Goal: Obtain resource: Obtain resource

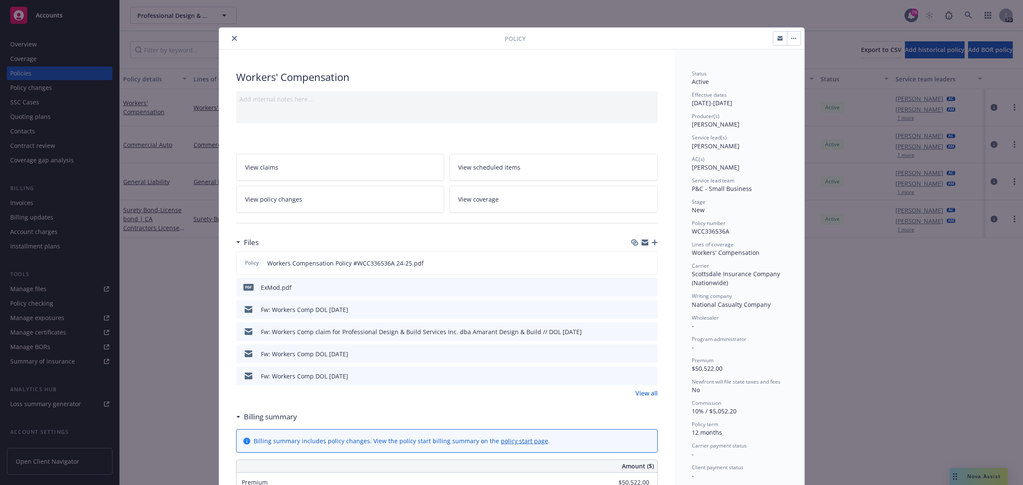
click at [635, 393] on link "View all" at bounding box center [646, 393] width 22 height 9
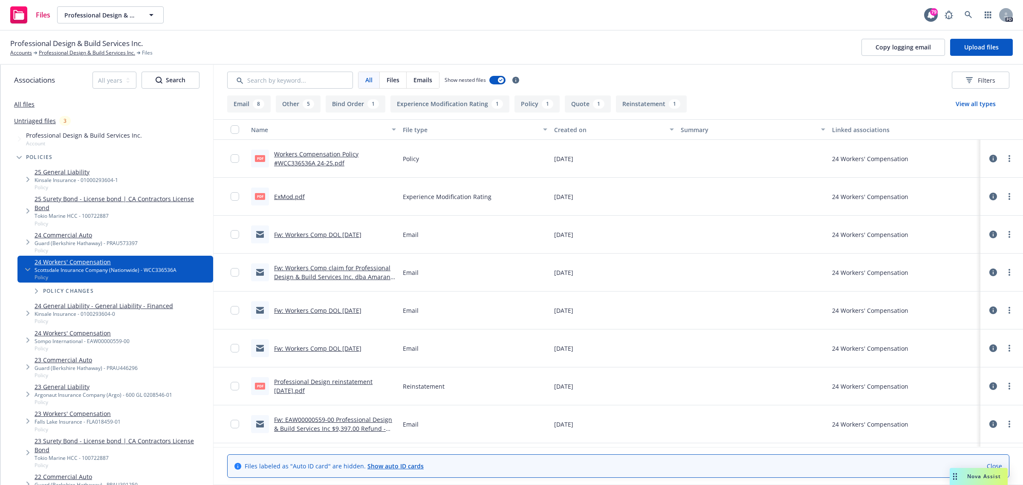
drag, startPoint x: 86, startPoint y: 50, endPoint x: 84, endPoint y: 46, distance: 5.3
click at [86, 50] on link "Professional Design & Build Services Inc." at bounding box center [87, 53] width 96 height 8
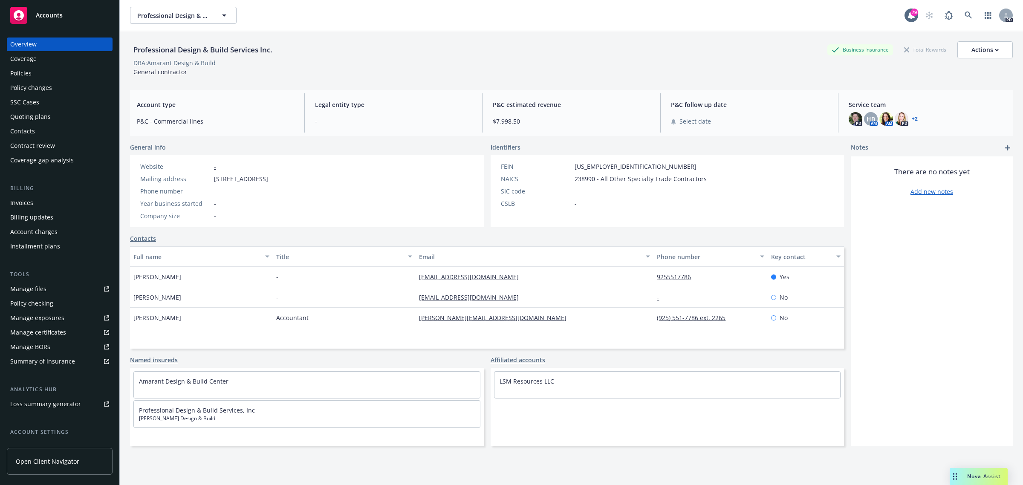
click at [31, 73] on div "Policies" at bounding box center [20, 73] width 21 height 14
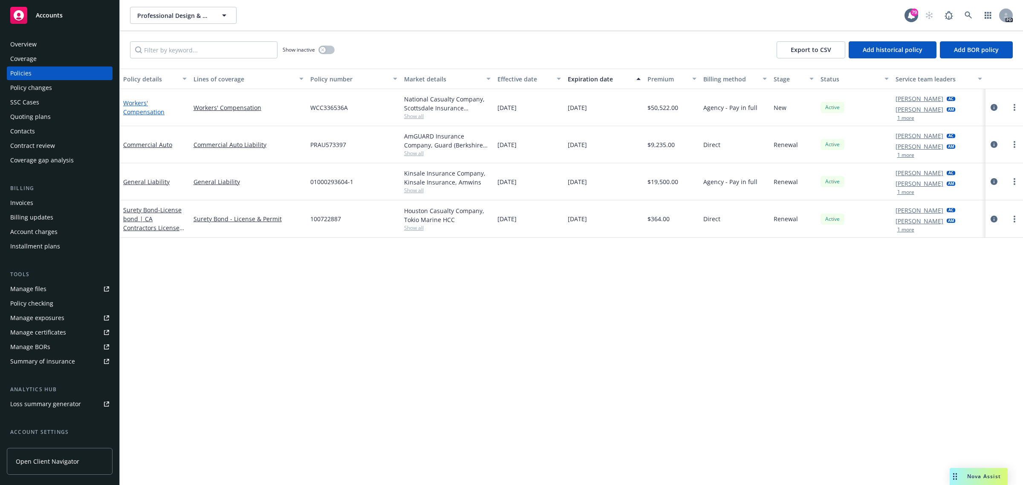
click at [133, 101] on link "Workers' Compensation" at bounding box center [143, 107] width 41 height 17
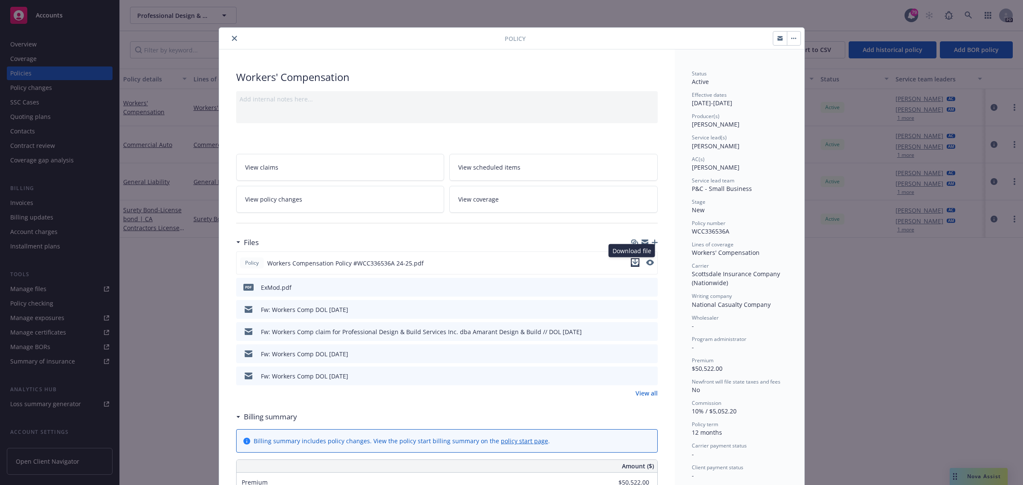
click at [632, 264] on icon "download file" at bounding box center [635, 262] width 7 height 7
click at [229, 37] on button "close" at bounding box center [234, 38] width 10 height 10
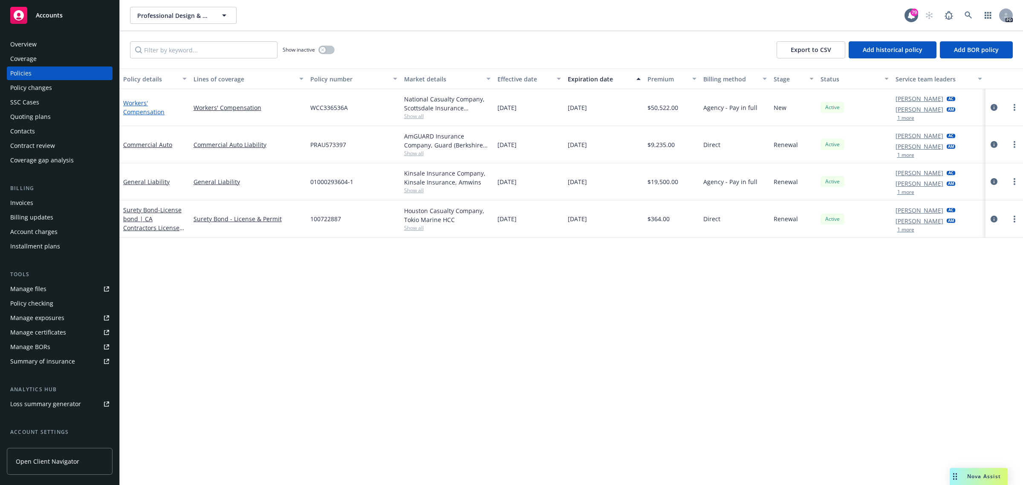
click at [136, 102] on link "Workers' Compensation" at bounding box center [143, 107] width 41 height 17
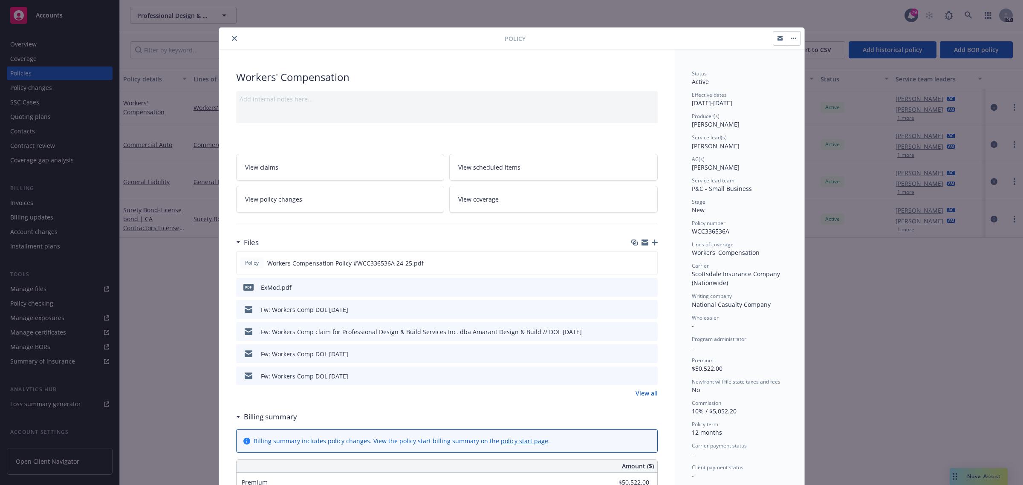
scroll to position [26, 0]
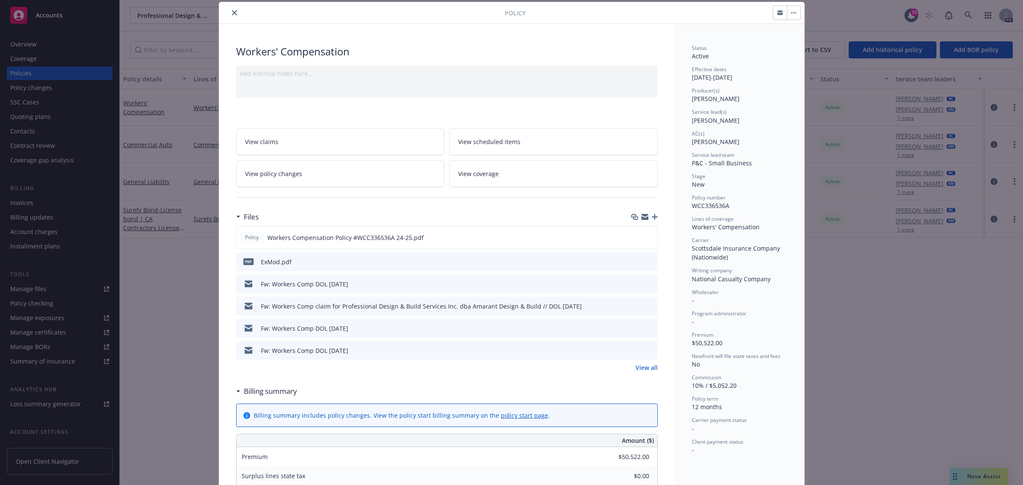
click at [307, 173] on link "View policy changes" at bounding box center [340, 173] width 208 height 27
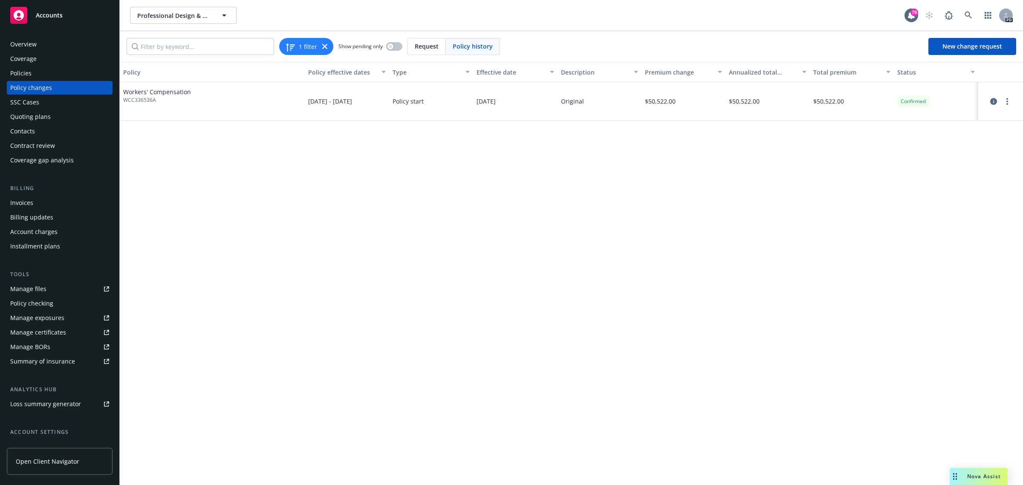
click at [16, 75] on div "Policies" at bounding box center [20, 73] width 21 height 14
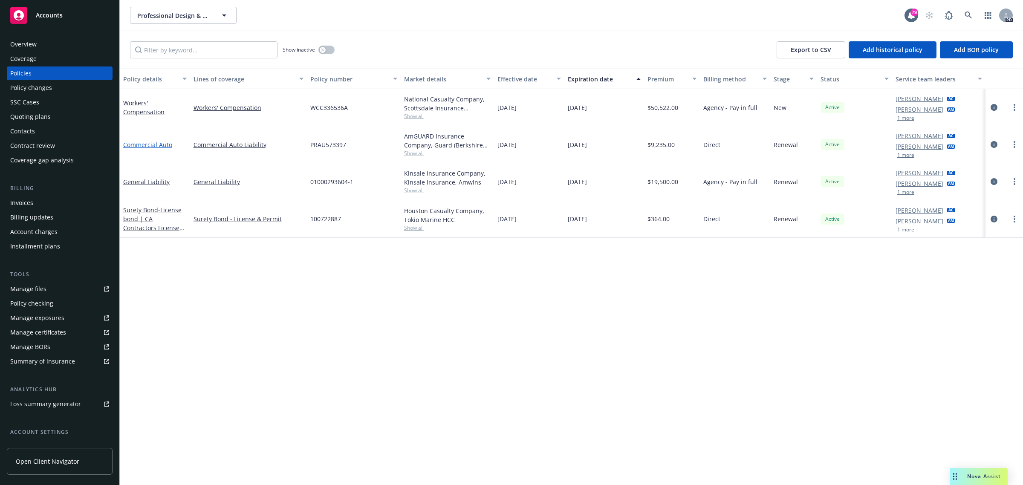
click at [141, 143] on link "Commercial Auto" at bounding box center [147, 145] width 49 height 8
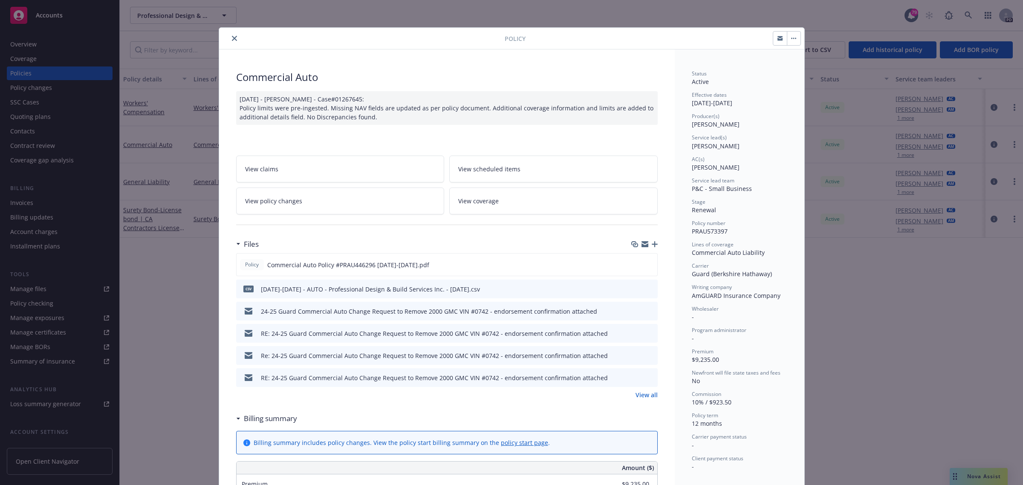
click at [495, 172] on span "View scheduled items" at bounding box center [489, 169] width 62 height 9
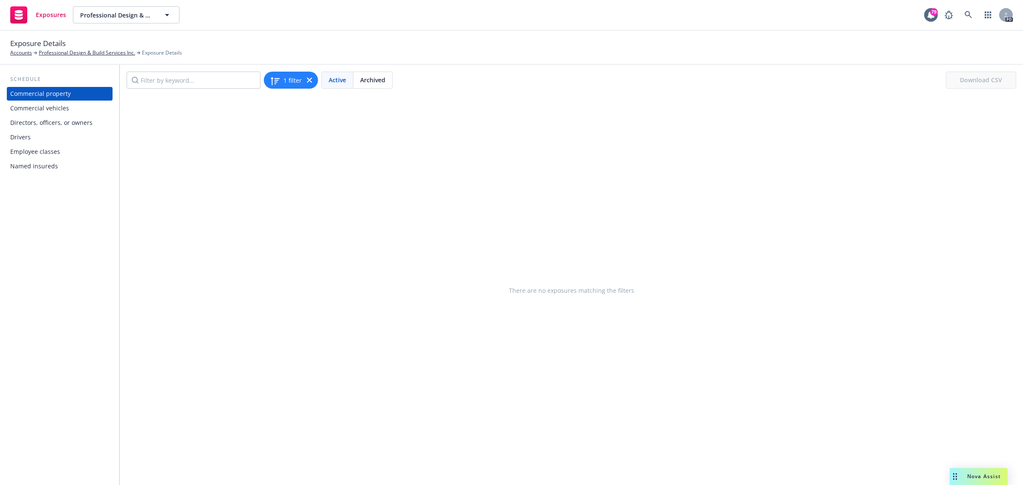
click at [23, 139] on div "Drivers" at bounding box center [20, 137] width 20 height 14
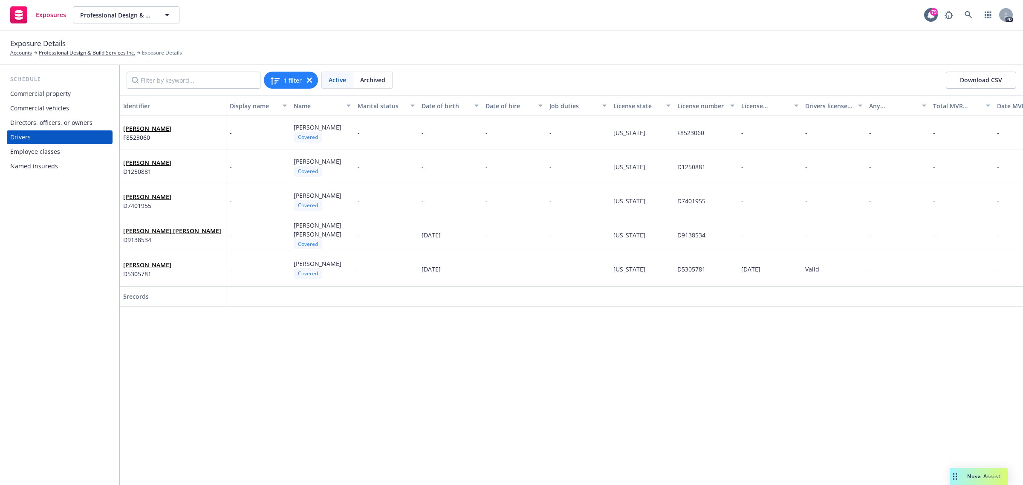
click at [41, 107] on div "Commercial vehicles" at bounding box center [39, 108] width 59 height 14
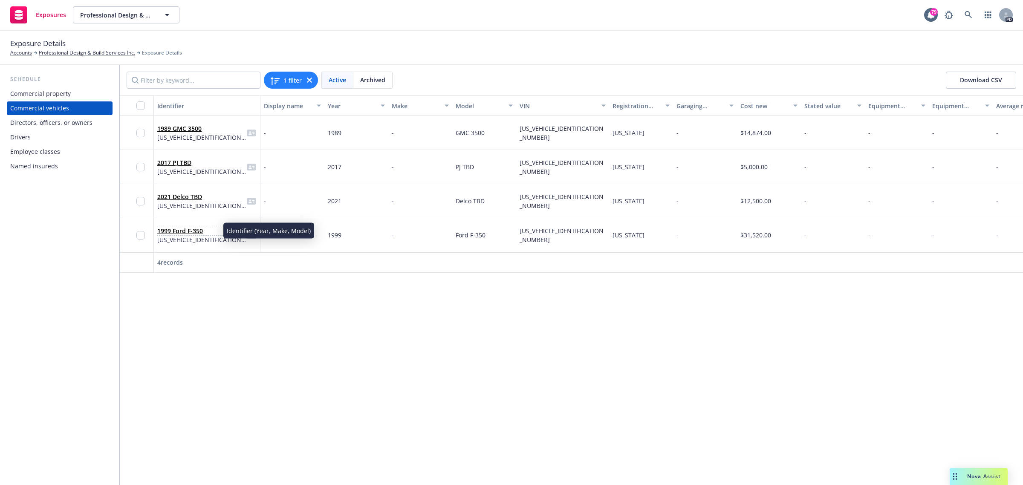
click at [171, 230] on link "1999 Ford F-350" at bounding box center [180, 231] width 46 height 8
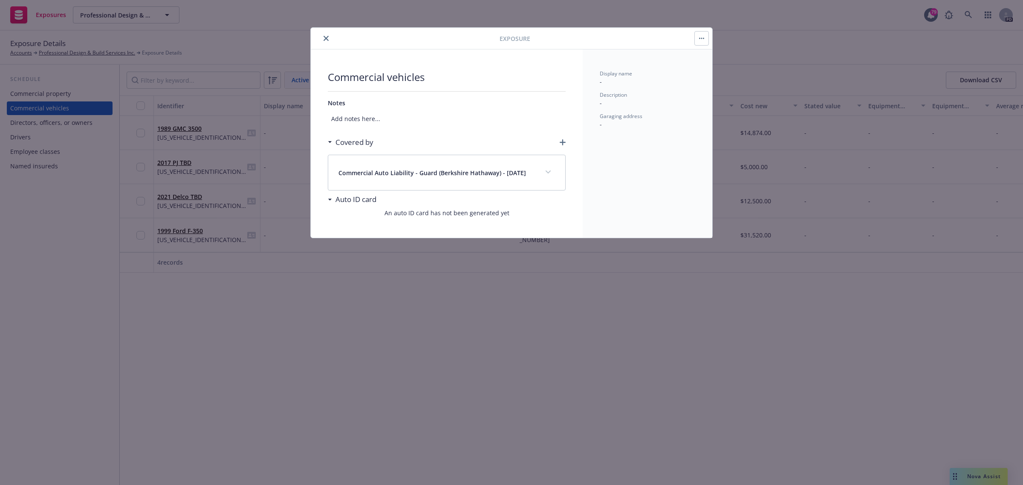
click at [325, 37] on icon "close" at bounding box center [326, 38] width 5 height 5
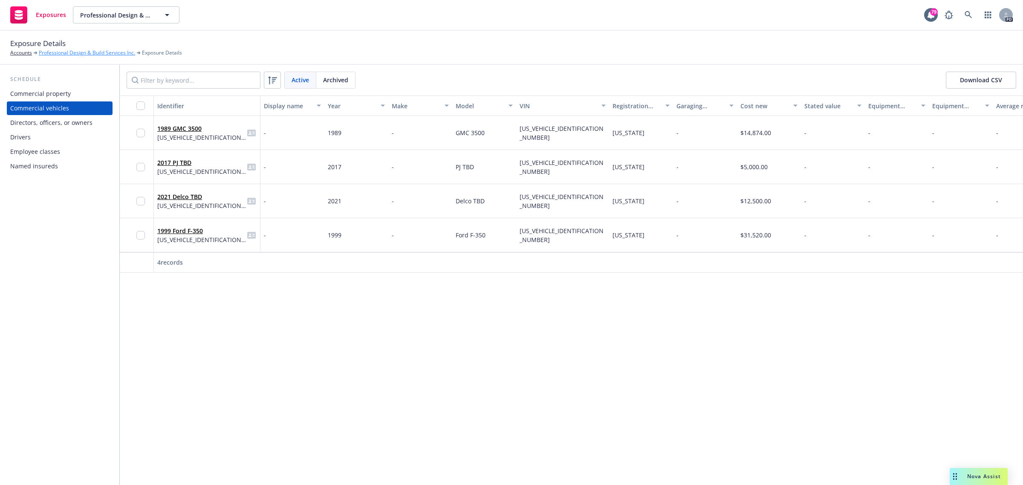
click at [50, 50] on link "Professional Design & Build Services Inc." at bounding box center [87, 53] width 96 height 8
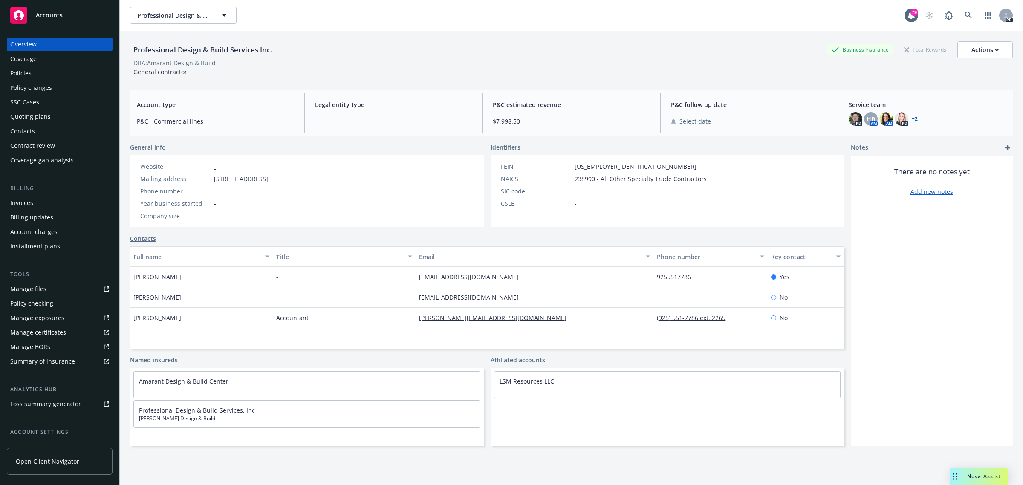
click at [29, 72] on div "Policies" at bounding box center [20, 73] width 21 height 14
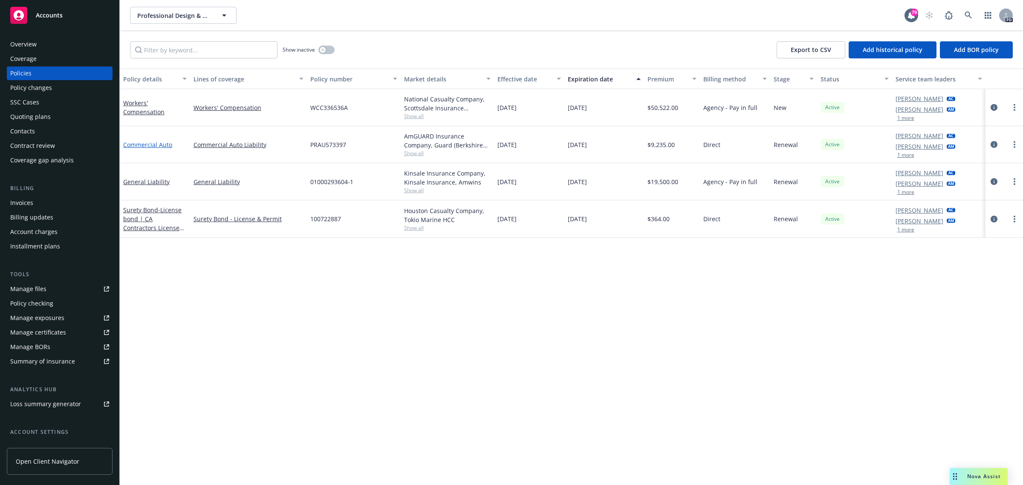
click at [160, 144] on link "Commercial Auto" at bounding box center [147, 145] width 49 height 8
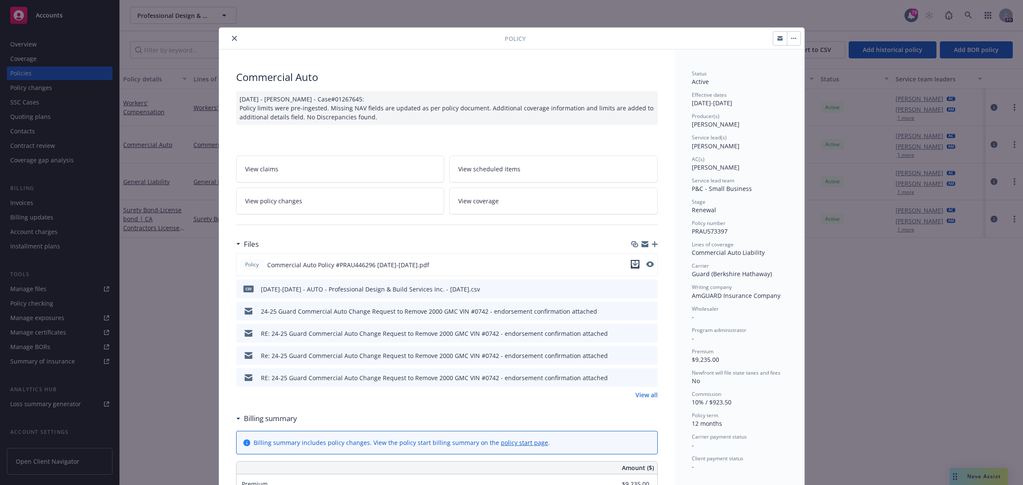
click at [632, 263] on icon "download file" at bounding box center [635, 264] width 7 height 7
click at [288, 200] on span "View policy changes" at bounding box center [273, 200] width 57 height 9
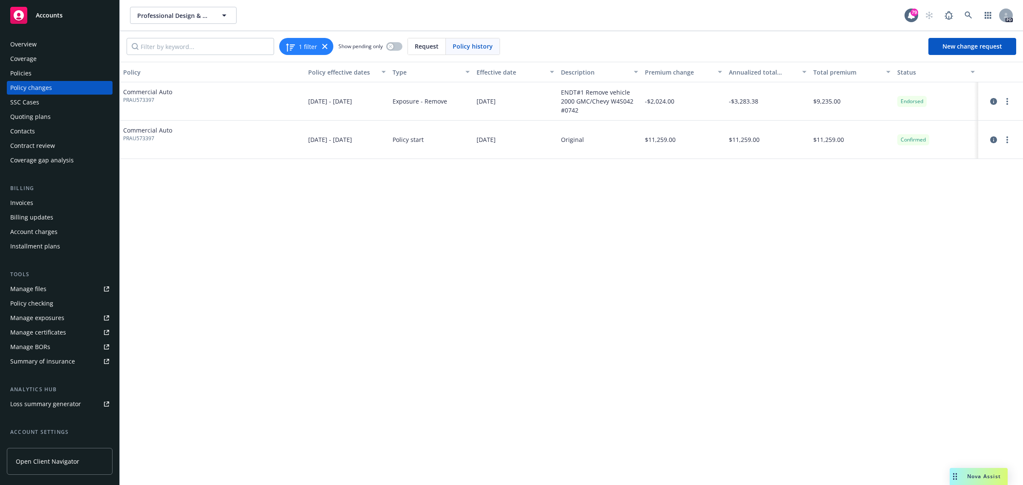
click at [153, 92] on span "Commercial Auto" at bounding box center [147, 91] width 49 height 9
click at [336, 99] on span "10/28/2024 - 10/28/2025" at bounding box center [330, 101] width 44 height 9
click at [619, 94] on div "ENDT#1 Remove vehicle 2000 GMC/Chevy W4S042 #0742" at bounding box center [599, 101] width 77 height 27
click at [1006, 101] on icon "more" at bounding box center [1007, 101] width 2 height 7
click at [803, 112] on div "-$3,283.38" at bounding box center [767, 101] width 84 height 38
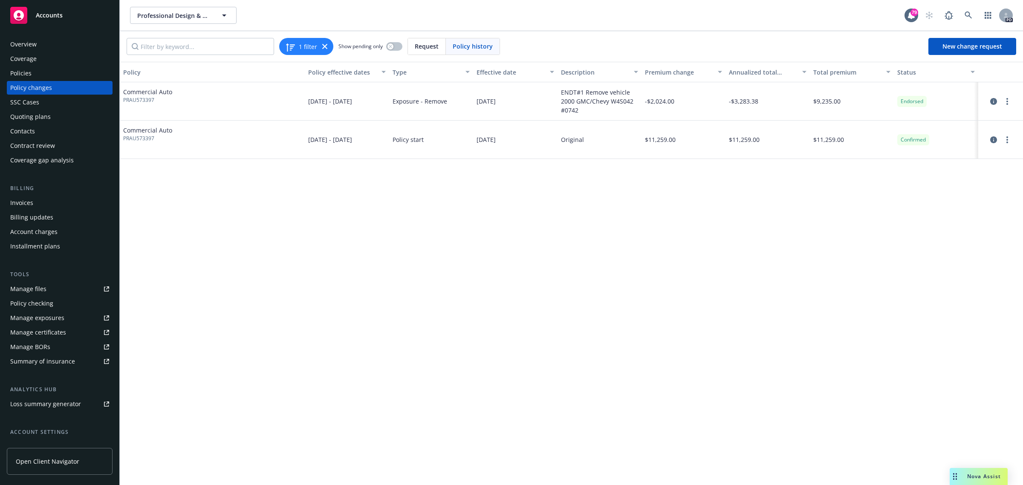
drag, startPoint x: 930, startPoint y: 233, endPoint x: 575, endPoint y: 116, distance: 374.2
click at [930, 232] on div "Policy Policy effective dates Type Effective date Description Premium change An…" at bounding box center [571, 273] width 903 height 423
click at [30, 73] on div "Policies" at bounding box center [20, 73] width 21 height 14
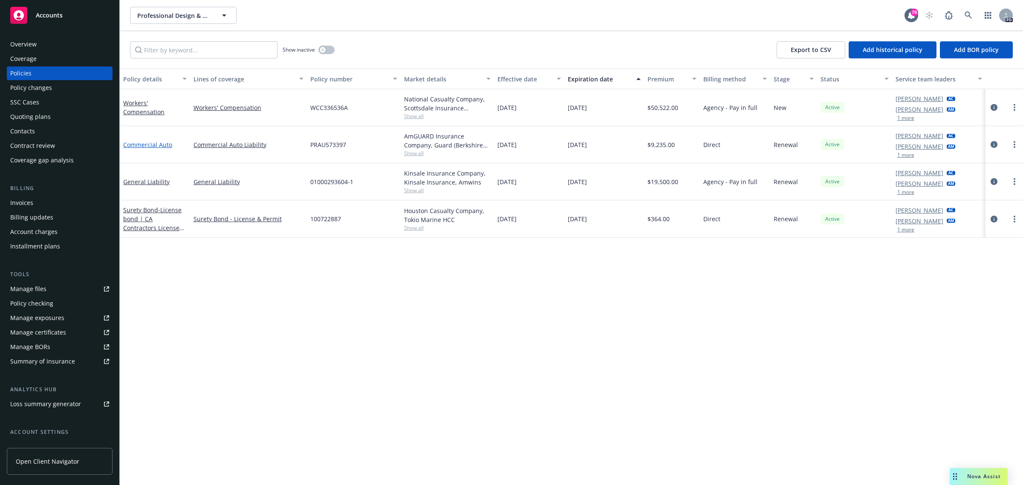
click at [136, 142] on link "Commercial Auto" at bounding box center [147, 145] width 49 height 8
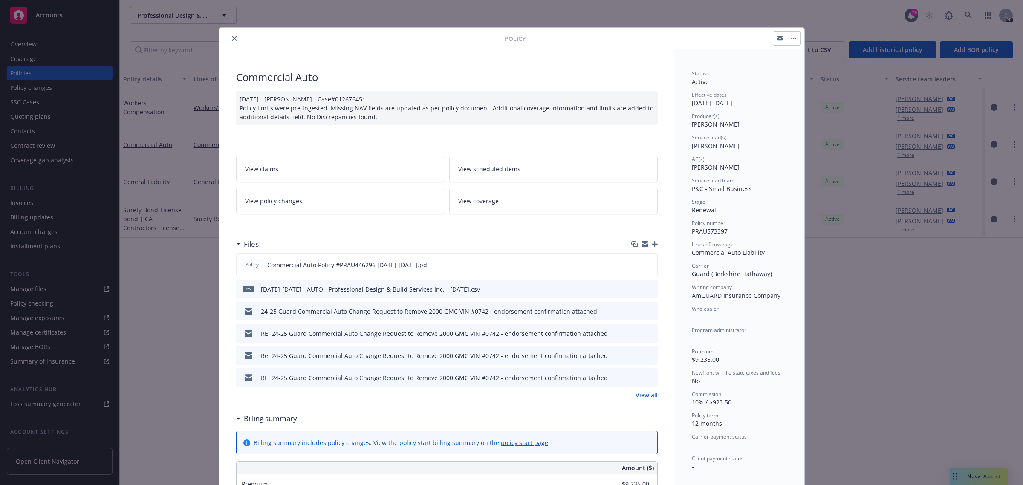
click at [487, 168] on span "View scheduled items" at bounding box center [489, 169] width 62 height 9
drag, startPoint x: 229, startPoint y: 39, endPoint x: 125, endPoint y: 6, distance: 109.6
click at [232, 39] on icon "close" at bounding box center [234, 38] width 5 height 5
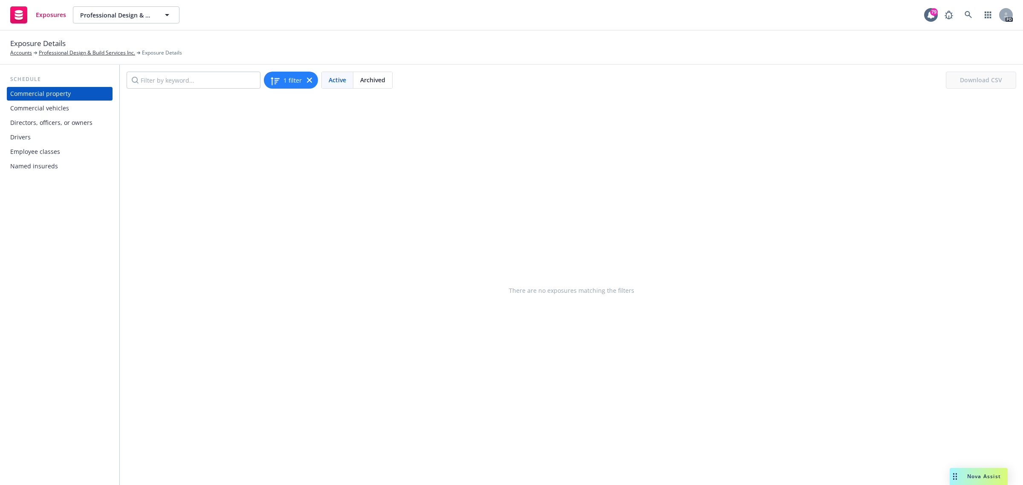
drag, startPoint x: 38, startPoint y: 108, endPoint x: 43, endPoint y: 124, distance: 17.0
click at [38, 108] on div "Commercial vehicles" at bounding box center [39, 108] width 59 height 14
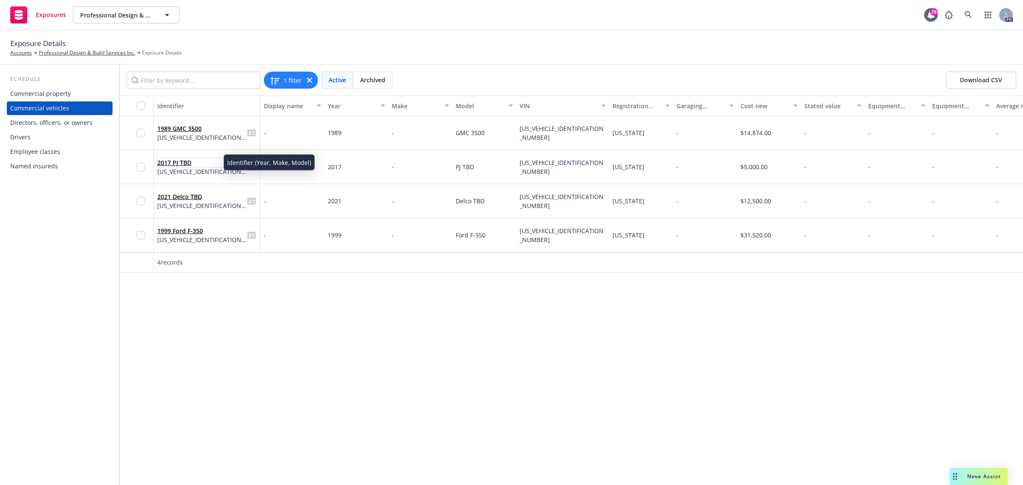
click at [181, 162] on link "2017 PJ TBD" at bounding box center [174, 163] width 34 height 8
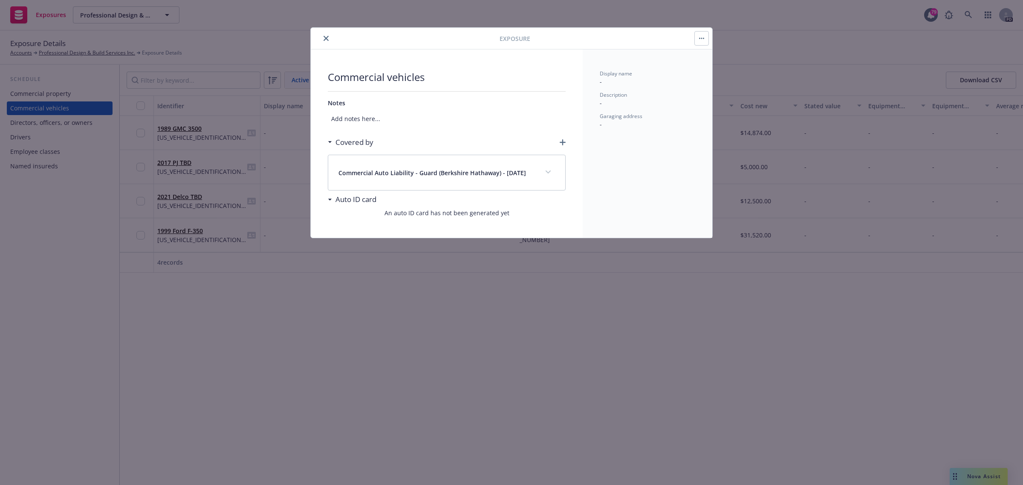
click at [328, 38] on icon "close" at bounding box center [326, 38] width 5 height 5
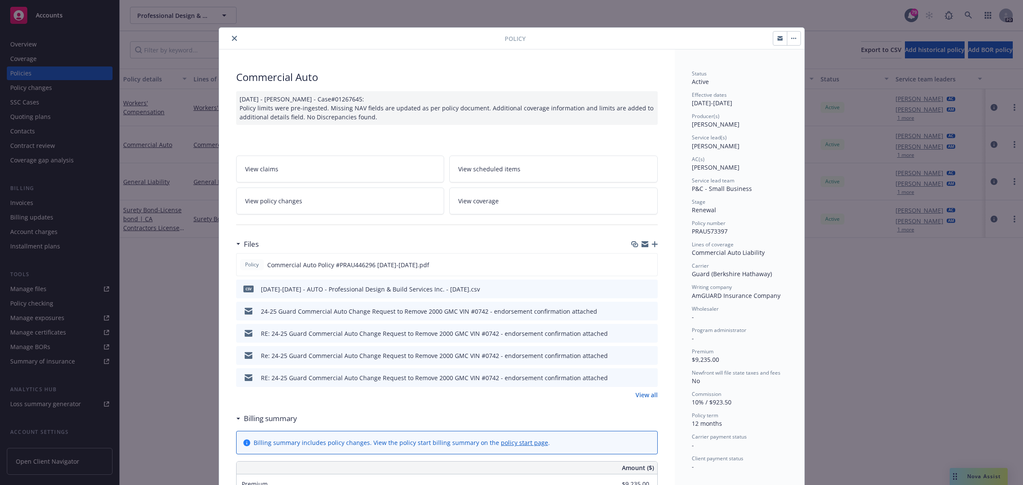
click at [232, 39] on icon "close" at bounding box center [234, 38] width 5 height 5
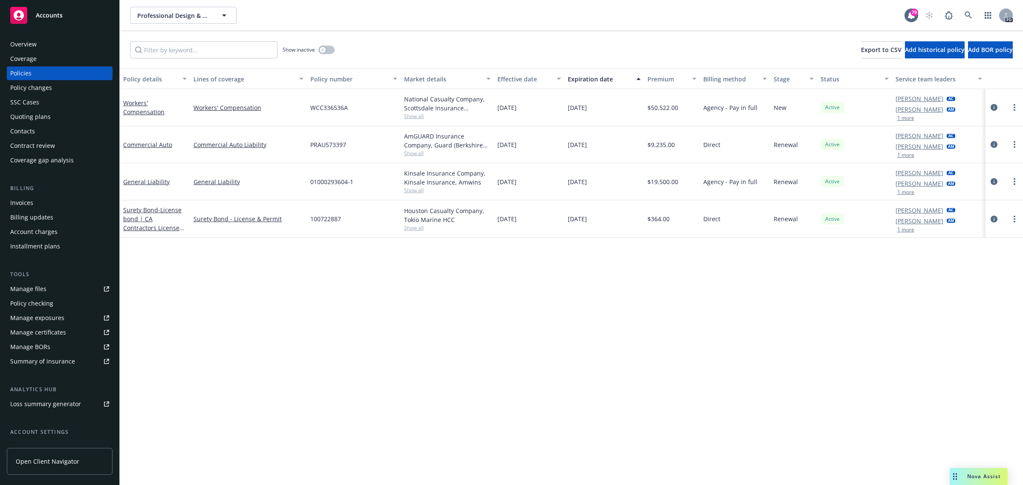
click at [57, 14] on span "Accounts" at bounding box center [49, 15] width 27 height 7
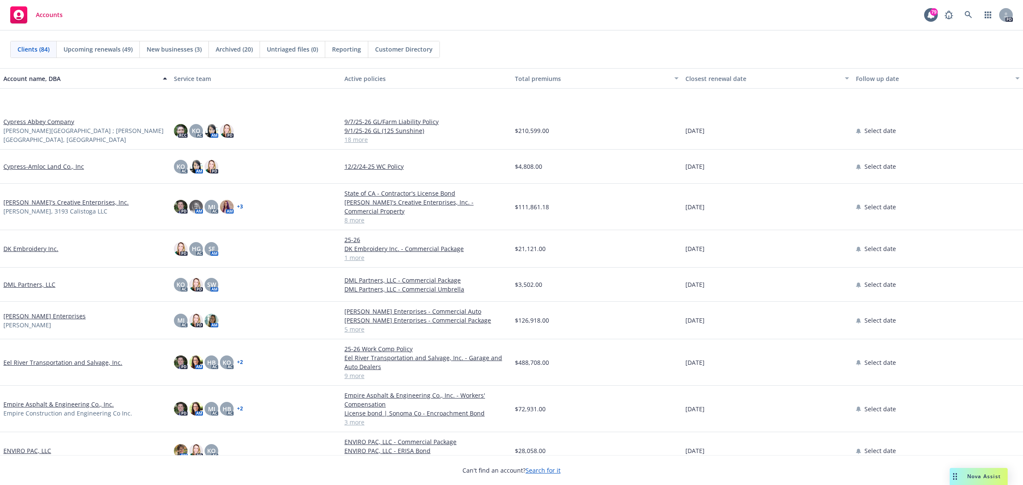
scroll to position [906, 0]
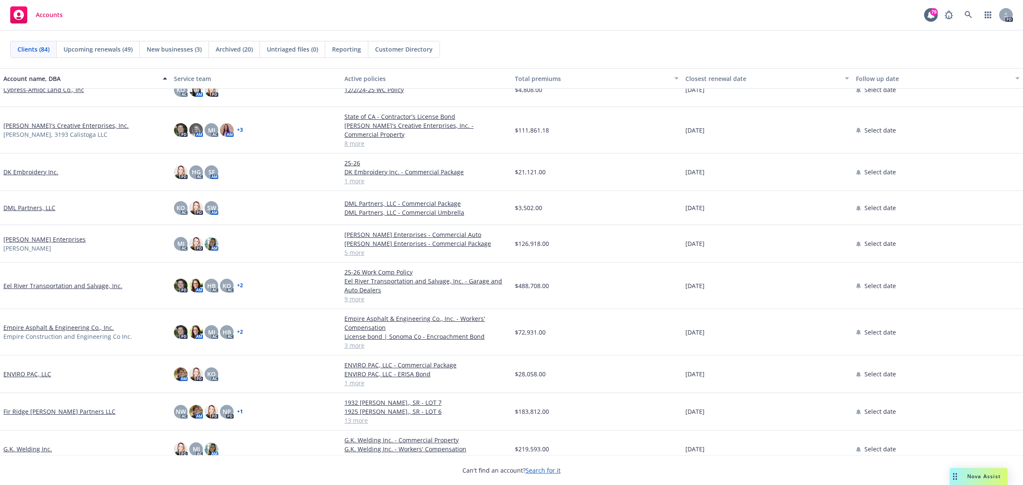
click at [35, 323] on link "Empire Asphalt & Engineering Co., Inc." at bounding box center [58, 327] width 110 height 9
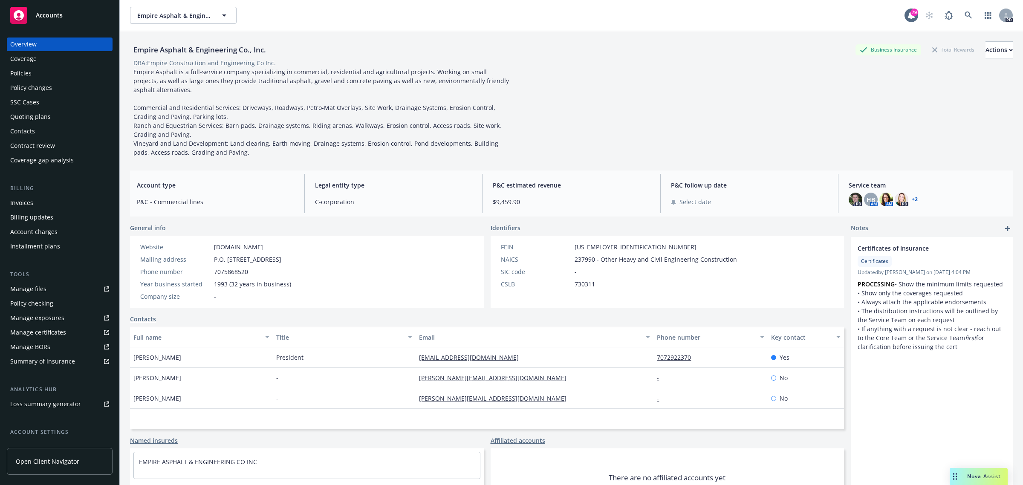
click at [20, 71] on div "Policies" at bounding box center [20, 73] width 21 height 14
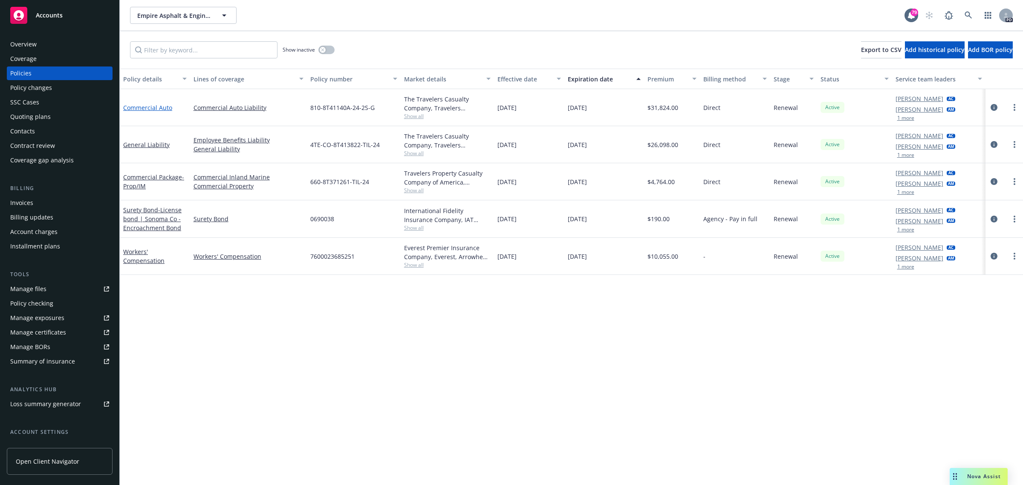
click at [153, 105] on link "Commercial Auto" at bounding box center [147, 108] width 49 height 8
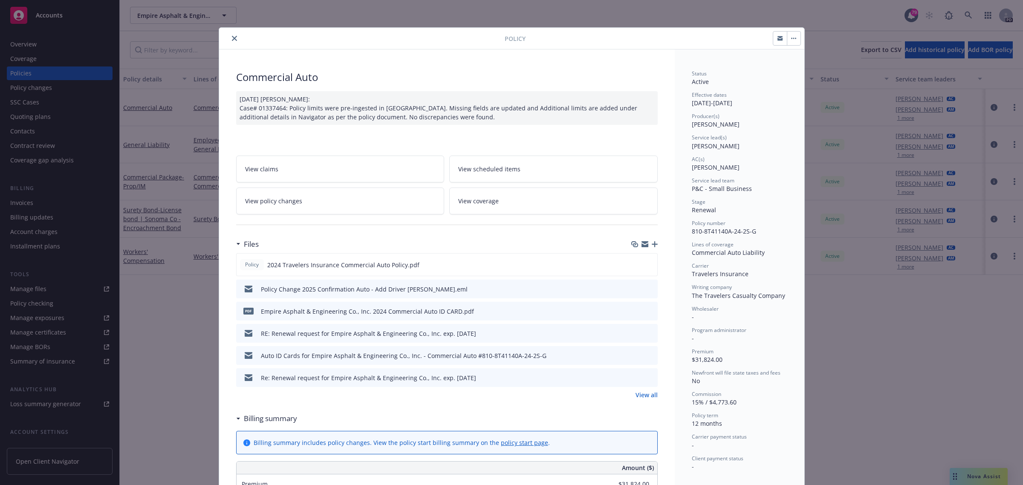
click at [482, 166] on span "View scheduled items" at bounding box center [489, 169] width 62 height 9
click at [232, 38] on icon "close" at bounding box center [234, 38] width 5 height 5
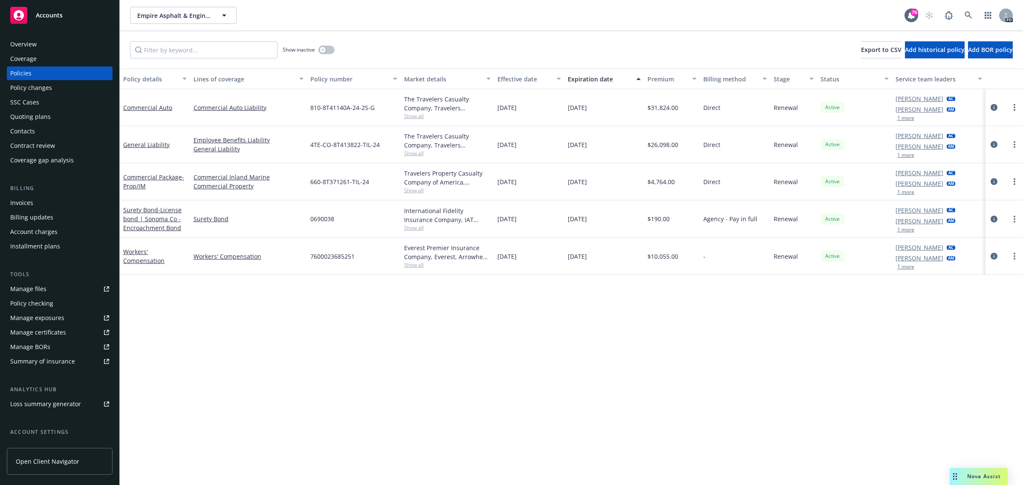
click at [48, 13] on span "Accounts" at bounding box center [49, 15] width 27 height 7
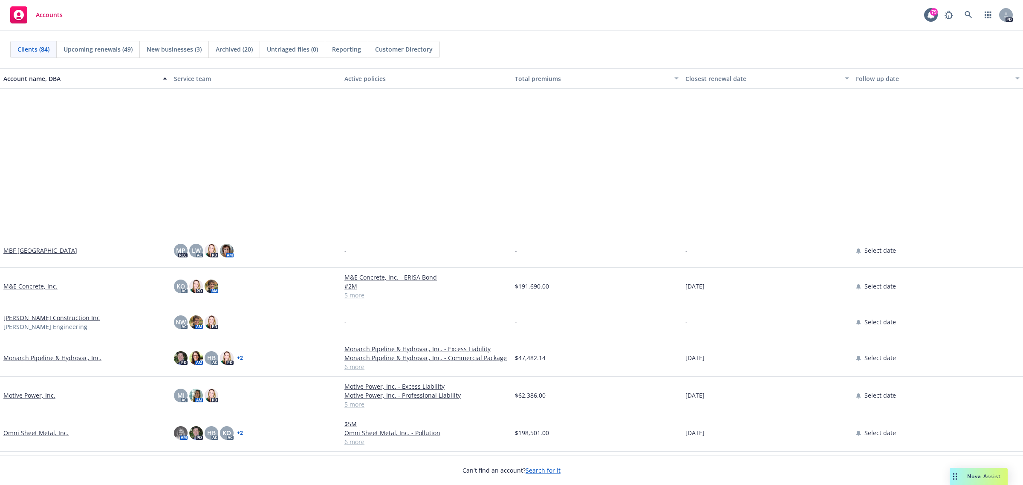
scroll to position [1705, 0]
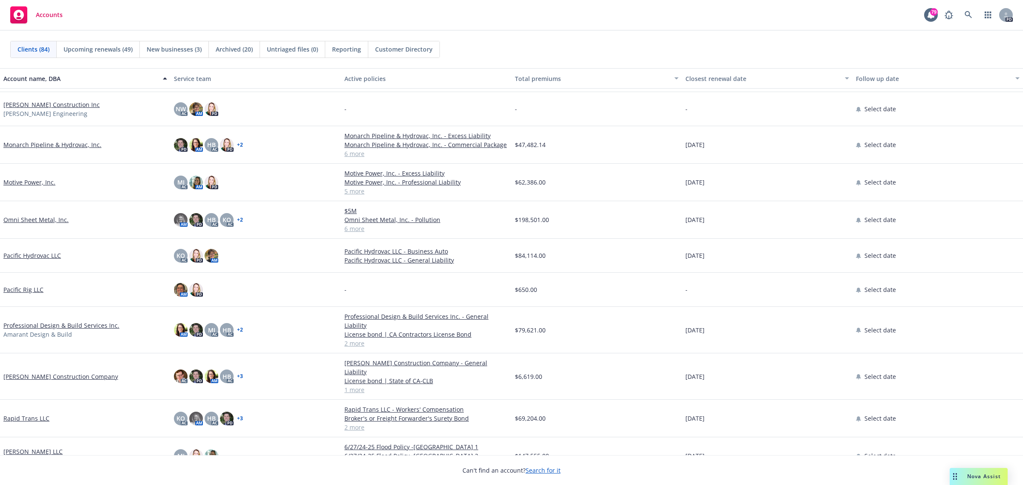
click at [29, 321] on link "Professional Design & Build Services Inc." at bounding box center [61, 325] width 116 height 9
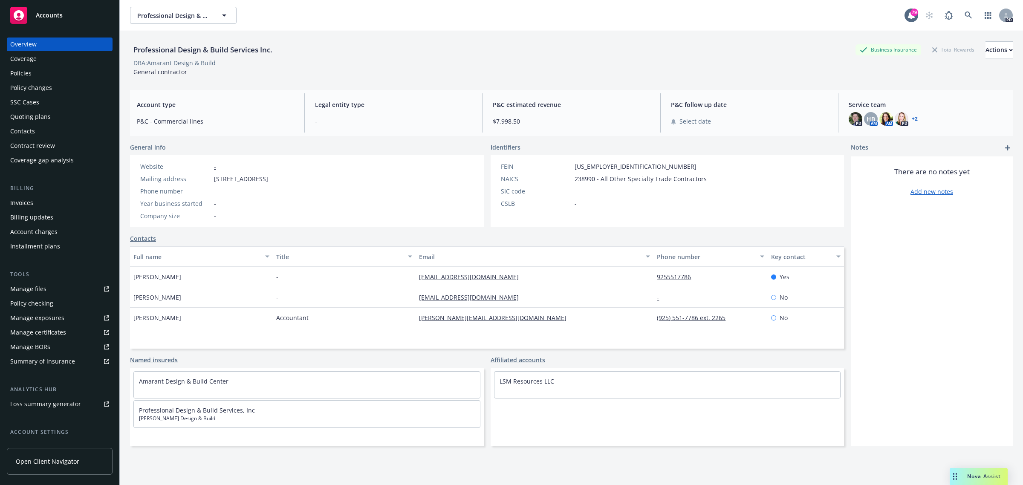
click at [36, 71] on div "Policies" at bounding box center [59, 73] width 99 height 14
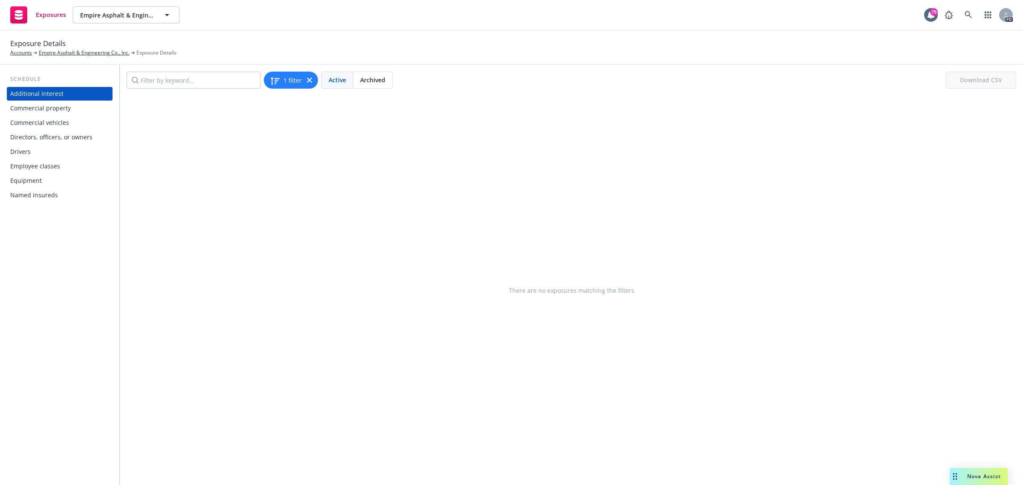
drag, startPoint x: 24, startPoint y: 150, endPoint x: 38, endPoint y: 157, distance: 15.8
click at [24, 150] on div "Drivers" at bounding box center [20, 152] width 20 height 14
